Goal: Task Accomplishment & Management: Use online tool/utility

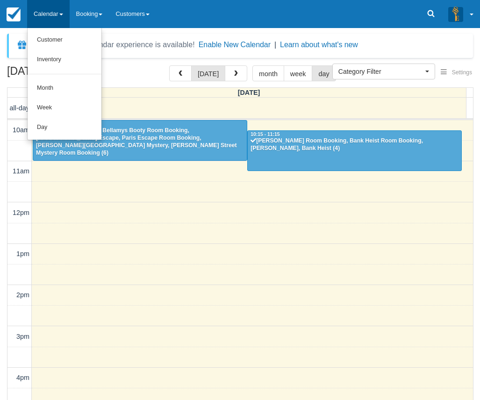
select select
click at [60, 128] on link "Day" at bounding box center [65, 128] width 74 height 20
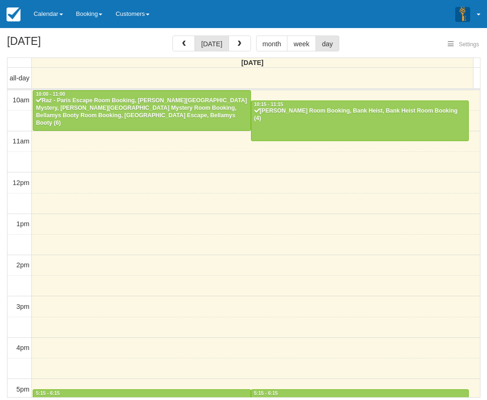
select select
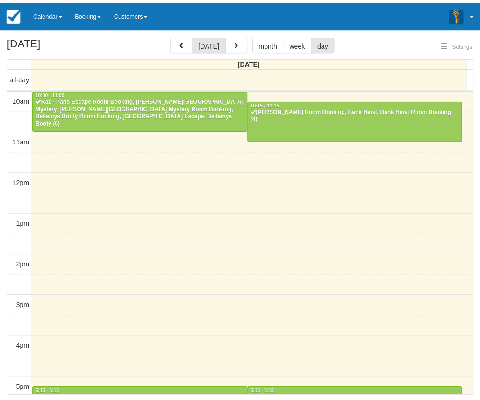
scroll to position [209, 0]
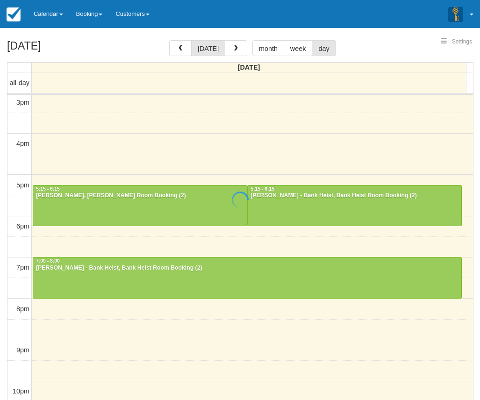
select select
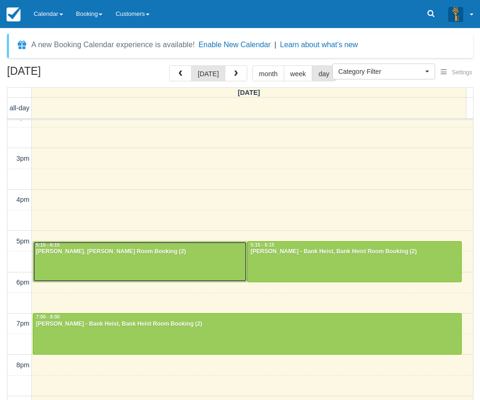
scroll to position [162, 0]
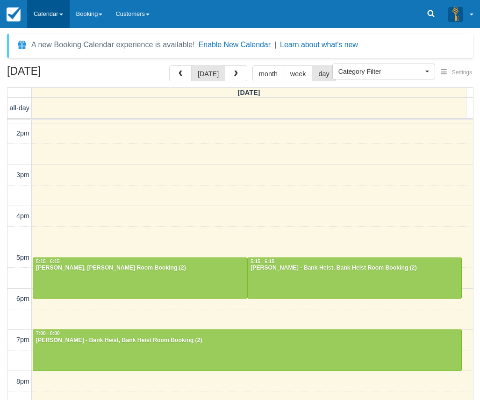
click at [46, 18] on link "Calendar" at bounding box center [48, 14] width 43 height 28
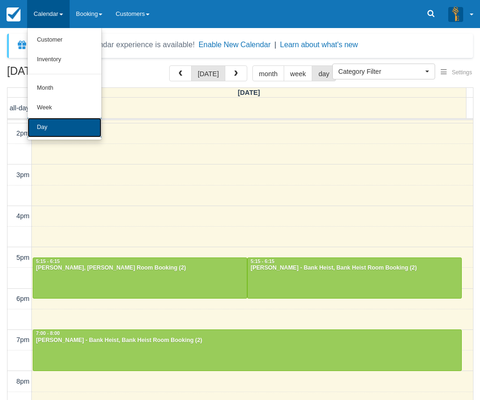
click at [53, 127] on link "Day" at bounding box center [65, 128] width 74 height 20
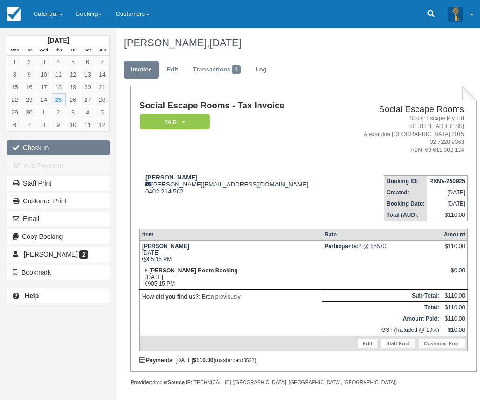
click at [79, 148] on button "Check-in" at bounding box center [58, 147] width 103 height 15
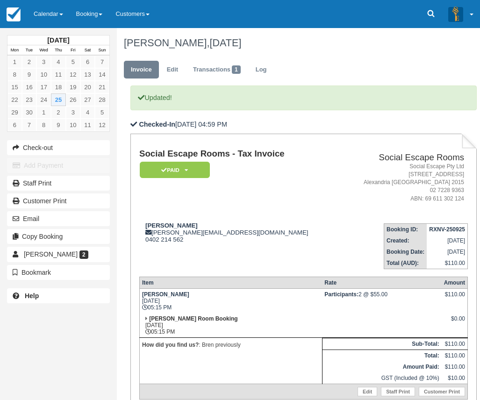
click at [334, 330] on td at bounding box center [381, 325] width 119 height 25
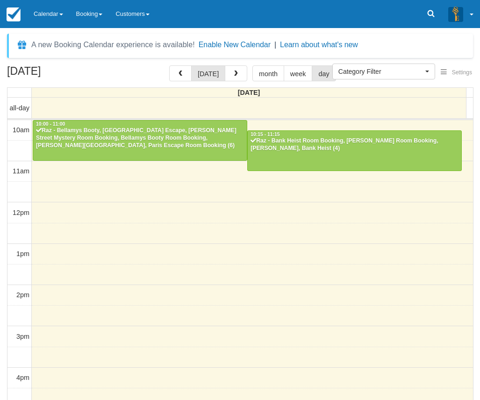
select select
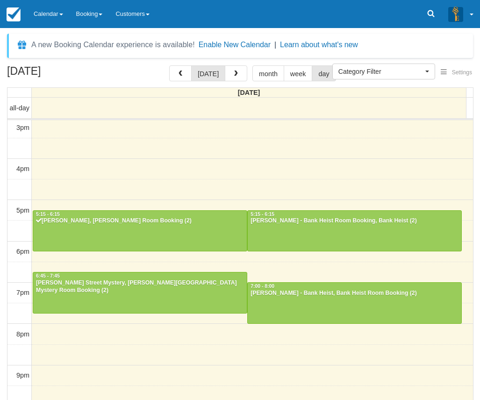
scroll to position [209, 0]
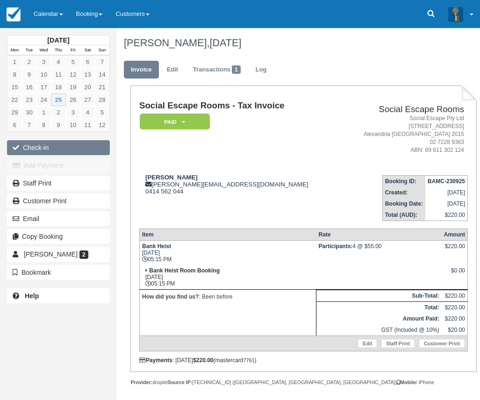
click at [81, 143] on button "Check-in" at bounding box center [58, 147] width 103 height 15
